Goal: Task Accomplishment & Management: Use online tool/utility

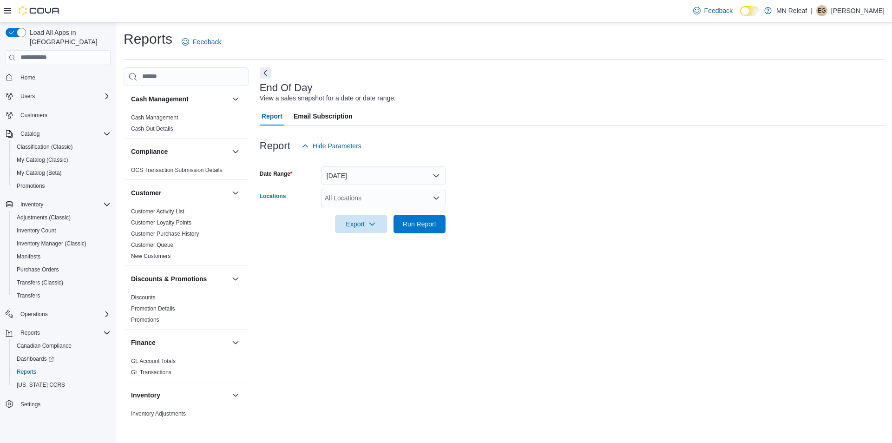
click at [411, 206] on div "All Locations" at bounding box center [383, 198] width 125 height 19
click at [421, 222] on button "[STREET_ADDRESS]" at bounding box center [383, 227] width 125 height 13
click at [548, 195] on form "Date Range Today Locations 4961 Sanibel Drive Combo box. Selected. 4961 Sanibel…" at bounding box center [572, 194] width 625 height 78
click at [428, 225] on span "Run Report" at bounding box center [419, 223] width 33 height 9
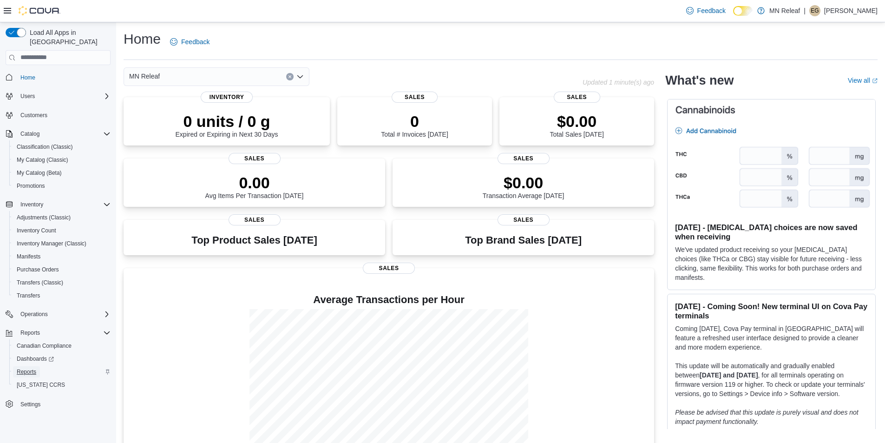
click at [31, 368] on span "Reports" at bounding box center [27, 371] width 20 height 7
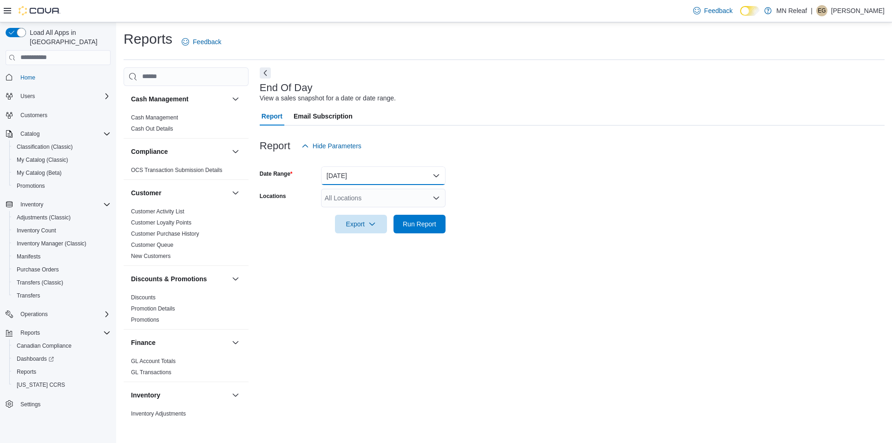
click at [372, 173] on button "[DATE]" at bounding box center [383, 175] width 125 height 19
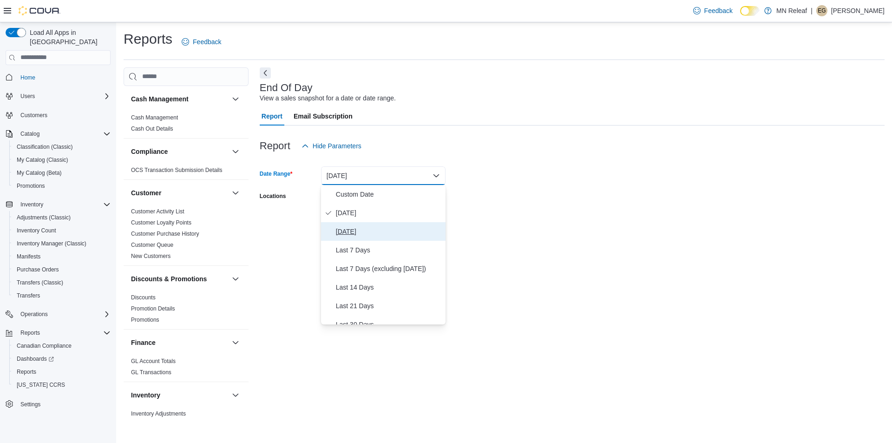
click at [354, 227] on span "Yesterday" at bounding box center [389, 231] width 106 height 11
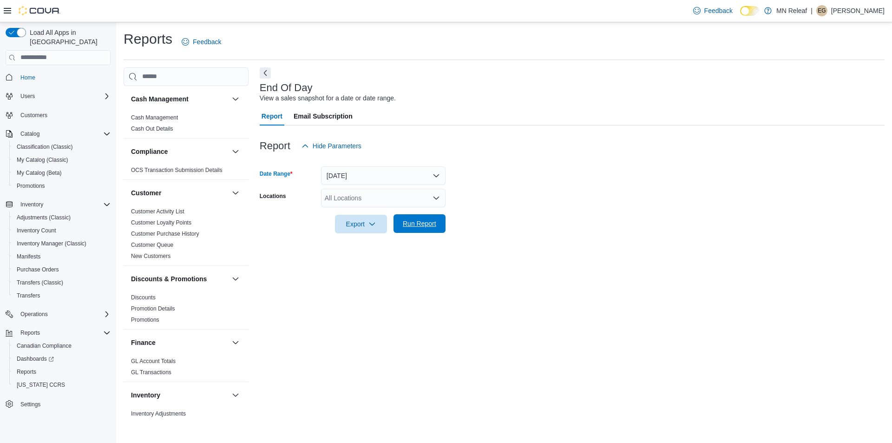
click at [424, 225] on span "Run Report" at bounding box center [419, 223] width 33 height 9
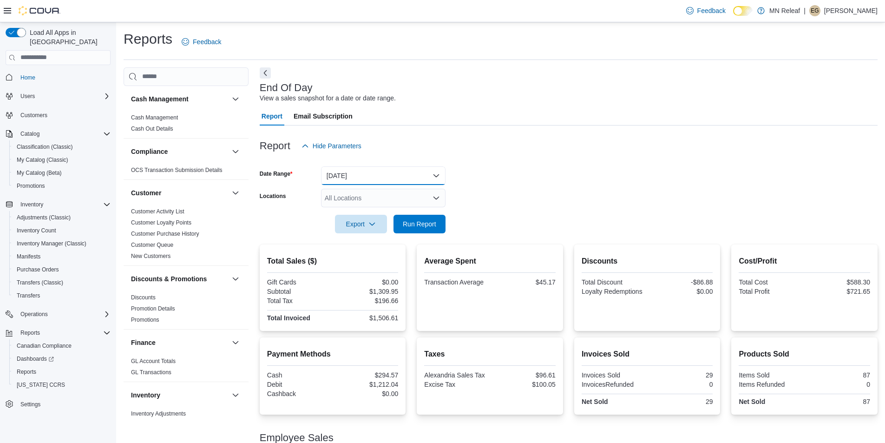
click at [369, 170] on button "Yesterday" at bounding box center [383, 175] width 125 height 19
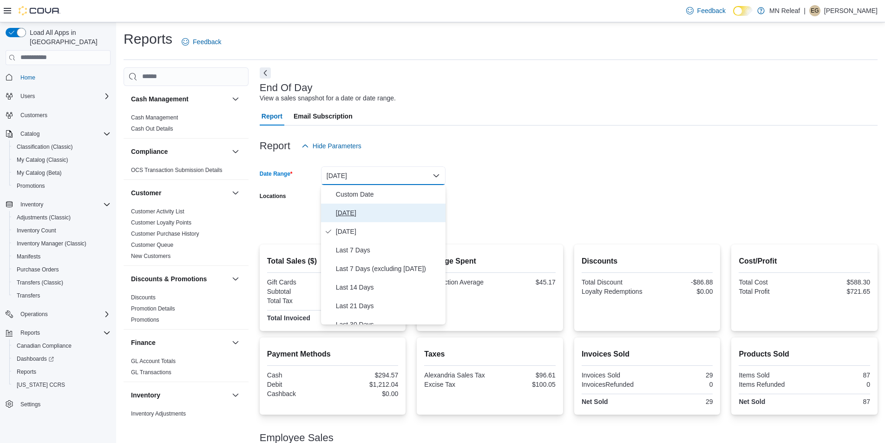
click at [365, 214] on span "Today" at bounding box center [389, 212] width 106 height 11
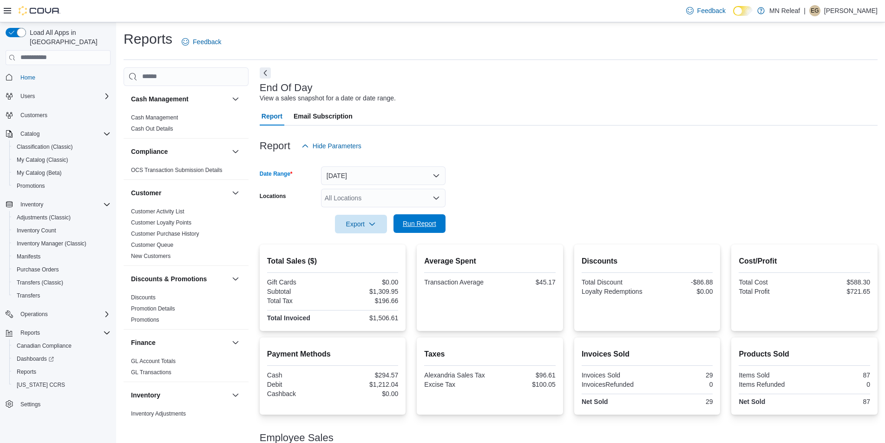
click at [424, 224] on span "Run Report" at bounding box center [419, 223] width 33 height 9
